Goal: Information Seeking & Learning: Learn about a topic

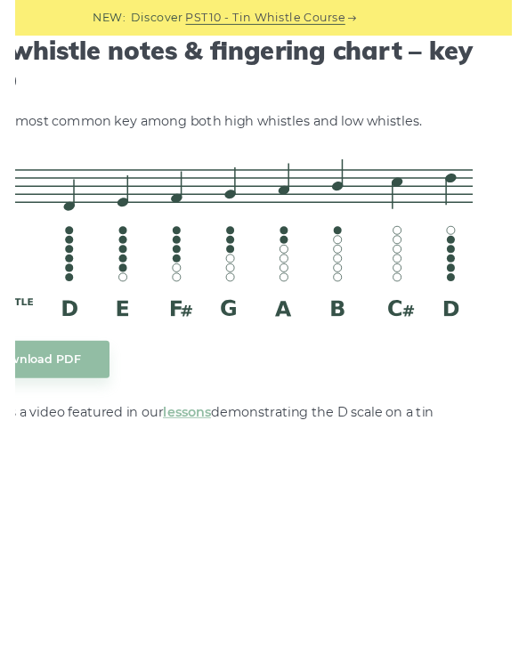
scroll to position [2862, 0]
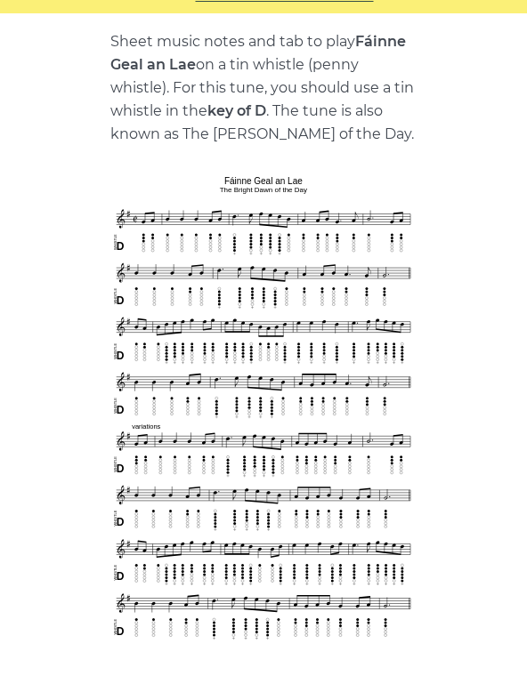
scroll to position [295, 0]
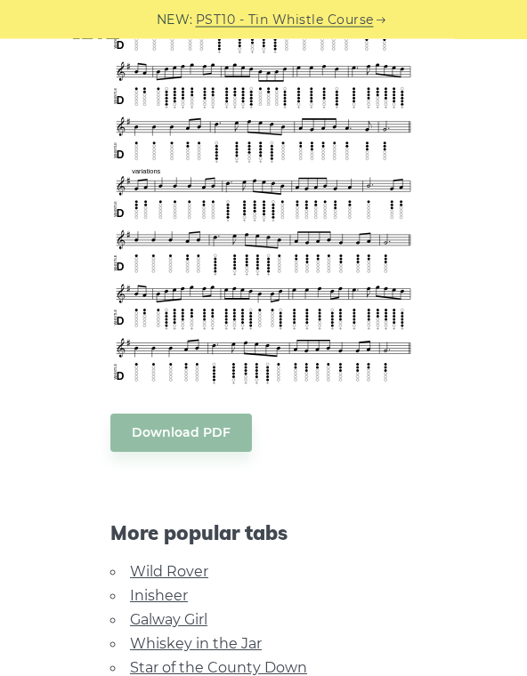
scroll to position [549, 0]
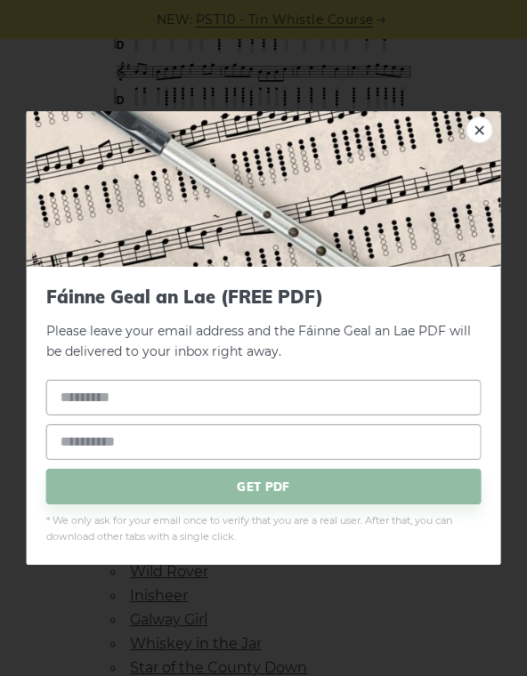
click at [28, 175] on img at bounding box center [264, 189] width 474 height 156
click at [67, 143] on img at bounding box center [264, 189] width 474 height 156
click at [474, 127] on link "×" at bounding box center [478, 130] width 27 height 27
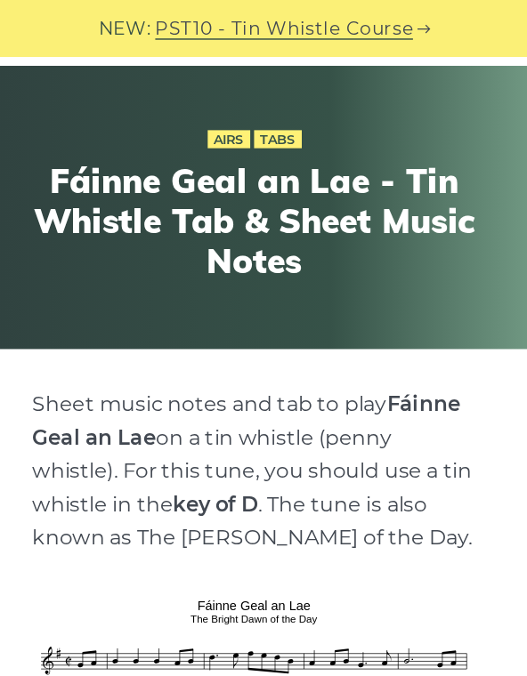
scroll to position [0, 0]
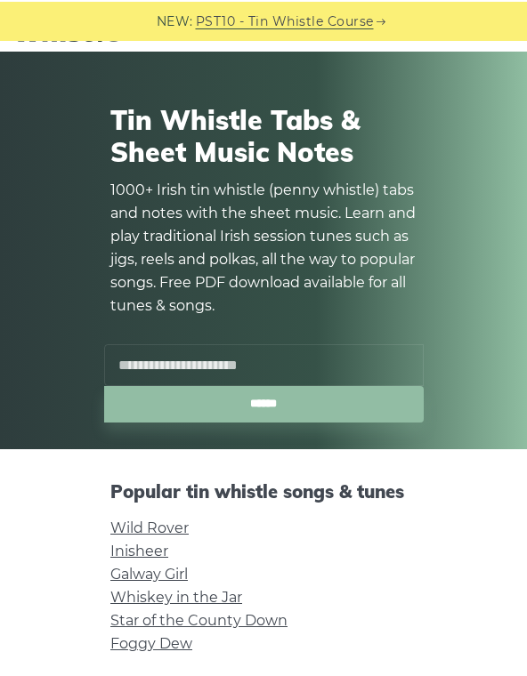
scroll to position [327, 0]
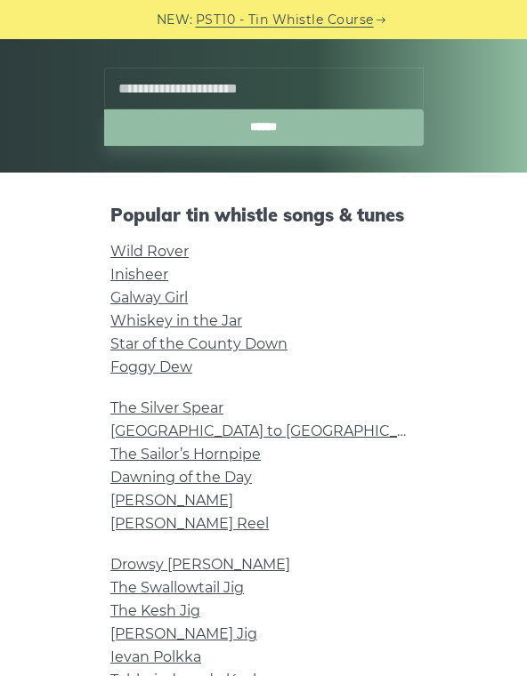
click at [376, 77] on input "text" at bounding box center [263, 89] width 319 height 42
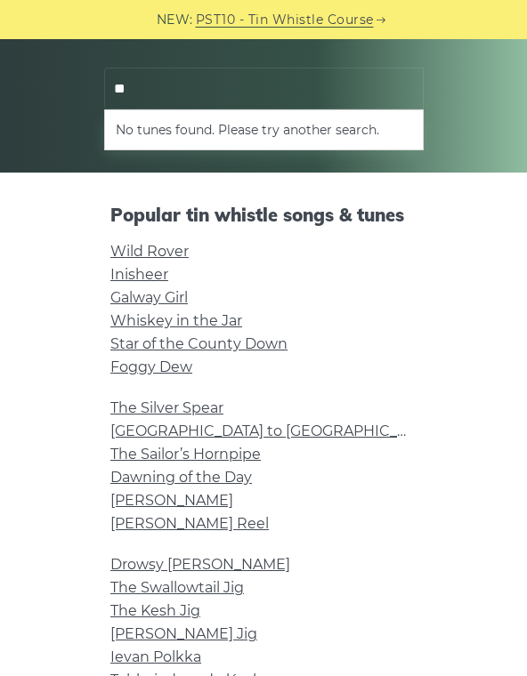
type input "*"
click at [270, 129] on li "Fáinne Geal an Lae" at bounding box center [264, 129] width 296 height 21
type input "**********"
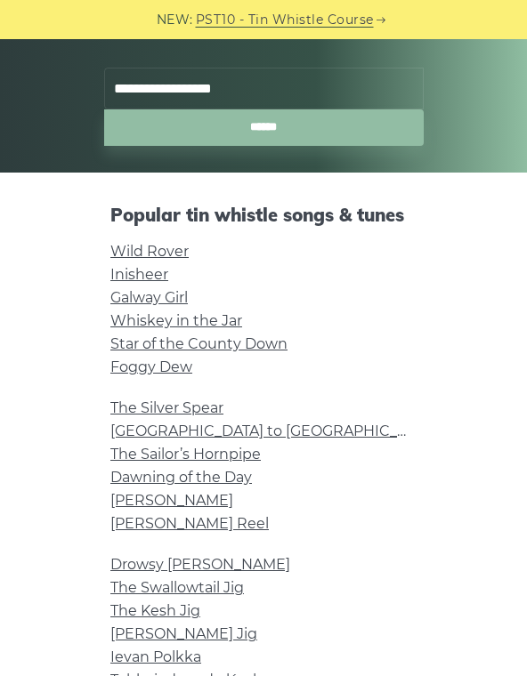
scroll to position [355, 0]
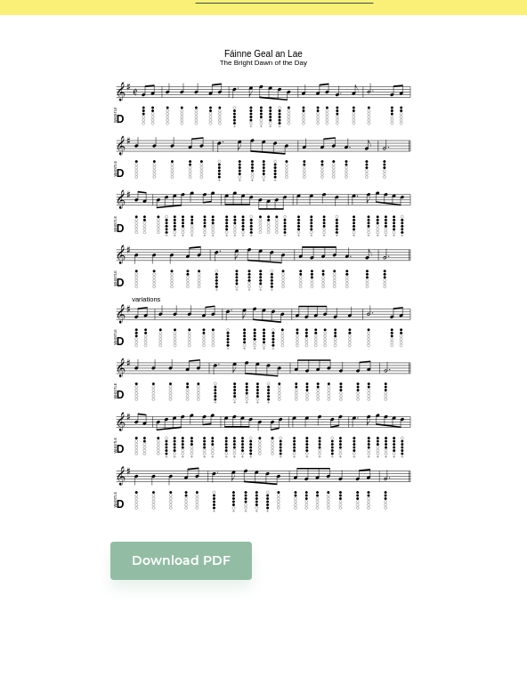
scroll to position [424, 0]
